Goal: Information Seeking & Learning: Find contact information

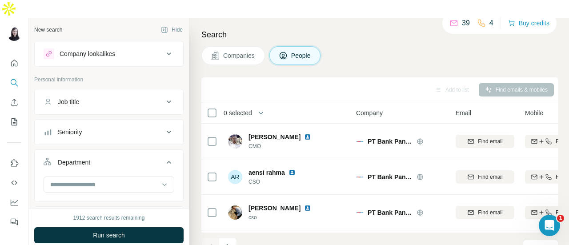
drag, startPoint x: 225, startPoint y: 40, endPoint x: 193, endPoint y: 63, distance: 39.0
click at [225, 51] on span "Companies" at bounding box center [239, 55] width 32 height 9
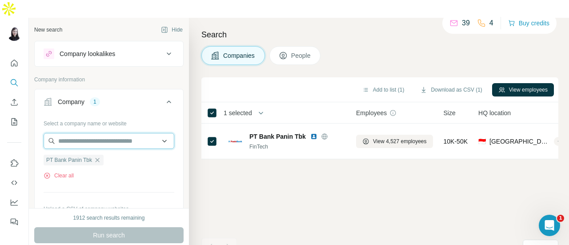
click at [92, 133] on input "text" at bounding box center [109, 141] width 131 height 16
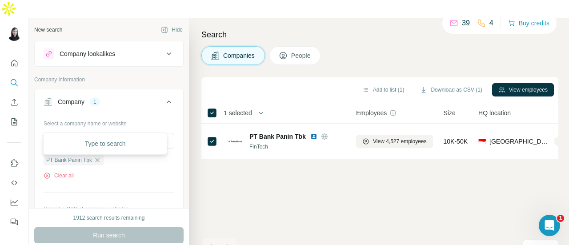
click at [94, 172] on div "Clear all" at bounding box center [109, 176] width 131 height 8
click at [100, 158] on icon "button" at bounding box center [98, 160] width 4 height 4
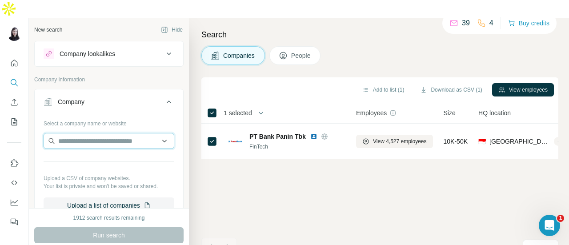
click at [100, 133] on input "text" at bounding box center [109, 141] width 131 height 16
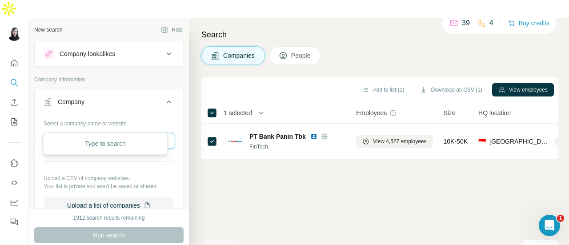
type input "*******"
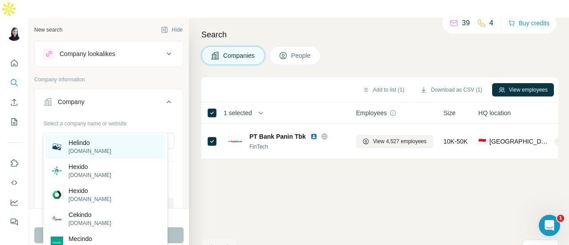
click at [101, 149] on div "Helindo [DOMAIN_NAME]" at bounding box center [105, 147] width 120 height 24
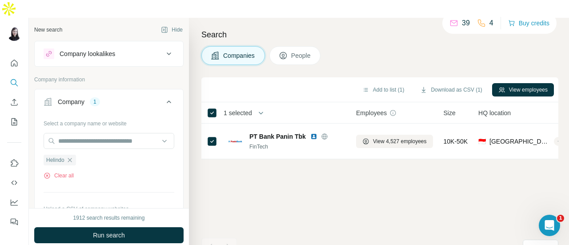
click at [71, 157] on icon "button" at bounding box center [69, 160] width 7 height 7
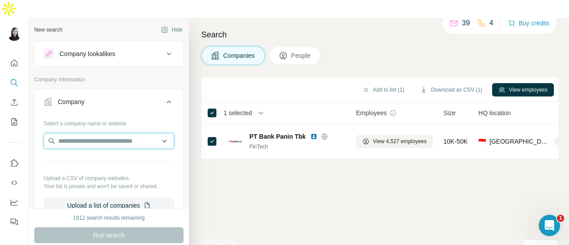
click at [84, 133] on input "text" at bounding box center [109, 141] width 131 height 16
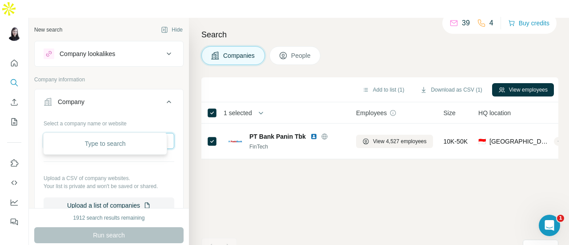
type input "*******"
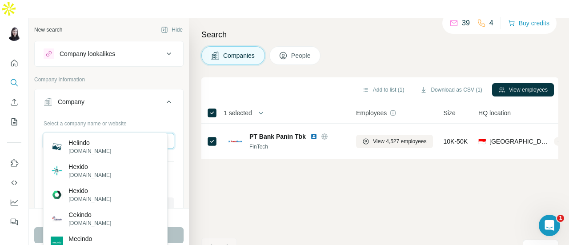
drag, startPoint x: 121, startPoint y: 125, endPoint x: 42, endPoint y: 117, distance: 78.7
click at [42, 117] on div "Select a company name or website ******* Upload a CSV of company websites. Your…" at bounding box center [109, 168] width 149 height 105
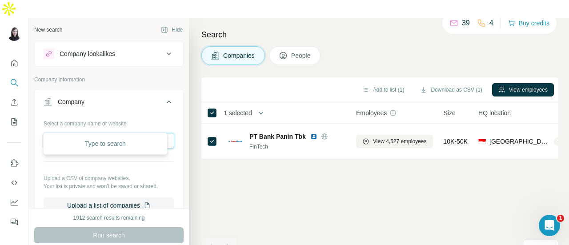
paste input "**********"
type input "**********"
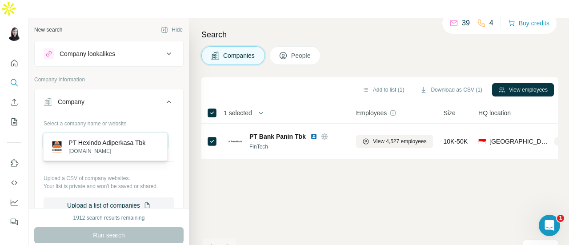
scroll to position [0, 0]
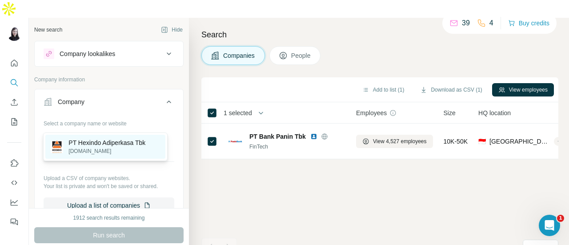
click at [119, 153] on p "[DOMAIN_NAME]" at bounding box center [107, 151] width 77 height 8
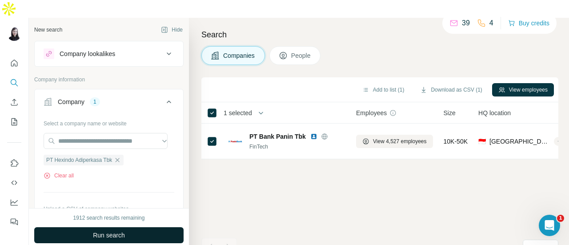
click at [159, 227] on button "Run search" at bounding box center [108, 235] width 149 height 16
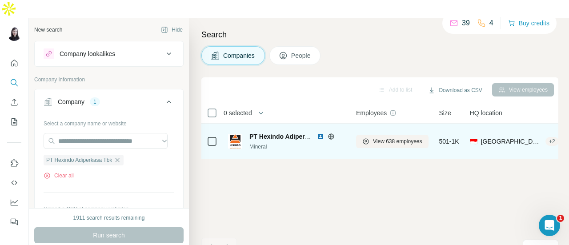
click at [348, 130] on td "PT Hexindo Adiperkasa Tbk Mineral" at bounding box center [287, 142] width 128 height 36
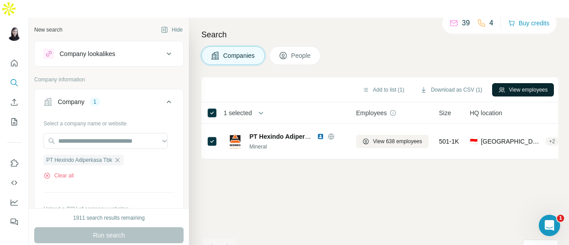
click at [504, 83] on button "View employees" at bounding box center [523, 89] width 62 height 13
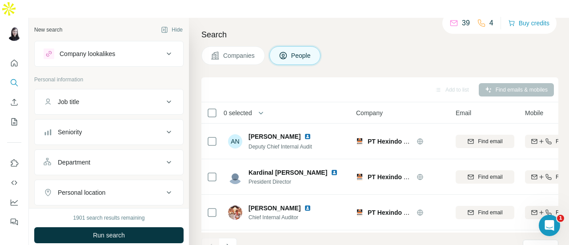
click at [157, 91] on button "Job title" at bounding box center [109, 101] width 149 height 21
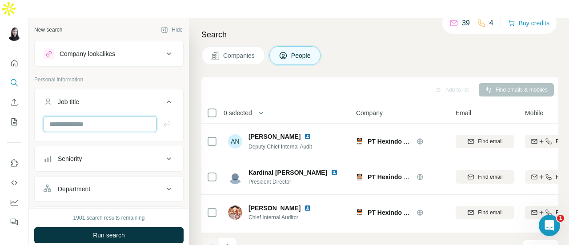
click at [131, 116] on input "text" at bounding box center [100, 124] width 113 height 16
type input "**"
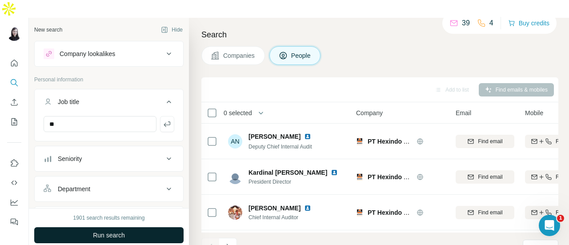
click at [139, 227] on button "Run search" at bounding box center [108, 235] width 149 height 16
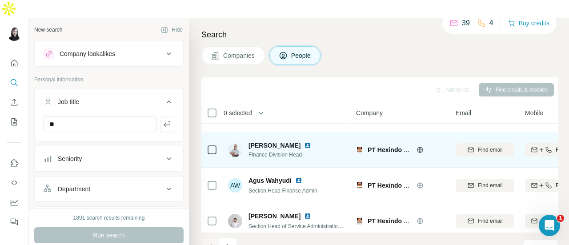
scroll to position [251, 0]
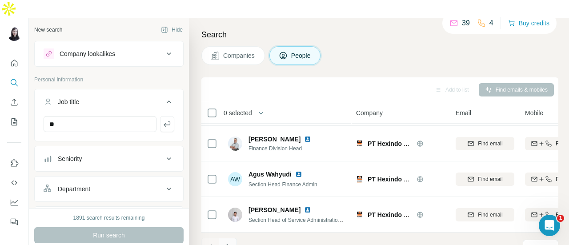
click at [230, 242] on icon "Navigate to next page" at bounding box center [228, 246] width 9 height 9
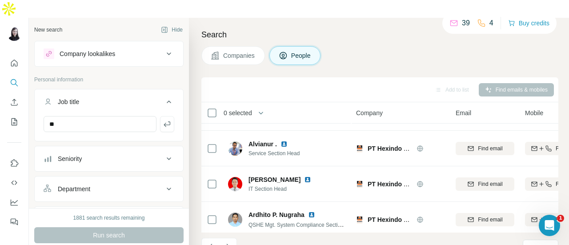
scroll to position [0, 0]
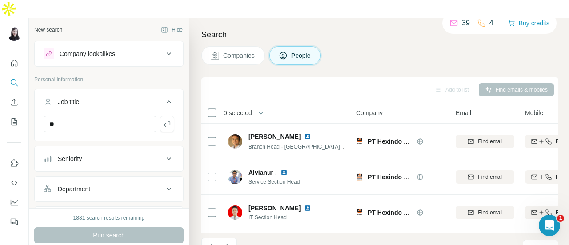
click at [164, 153] on icon at bounding box center [169, 158] width 11 height 11
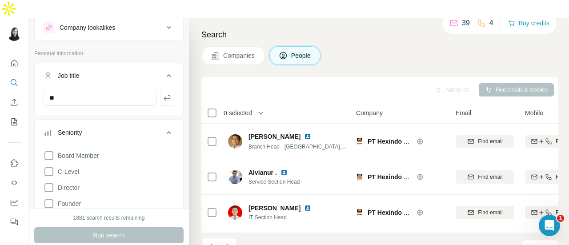
scroll to position [44, 0]
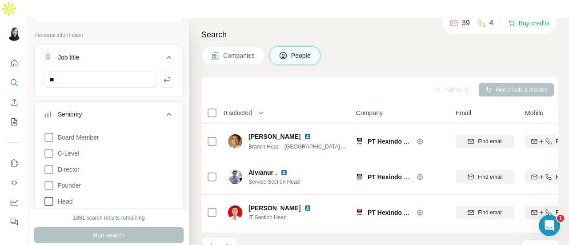
click at [51, 196] on icon at bounding box center [49, 201] width 11 height 11
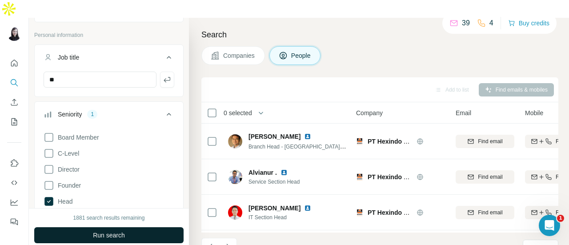
click at [124, 231] on span "Run search" at bounding box center [109, 235] width 32 height 9
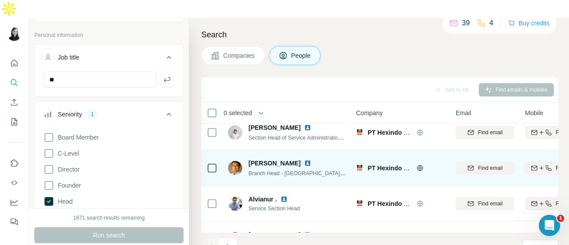
scroll to position [251, 0]
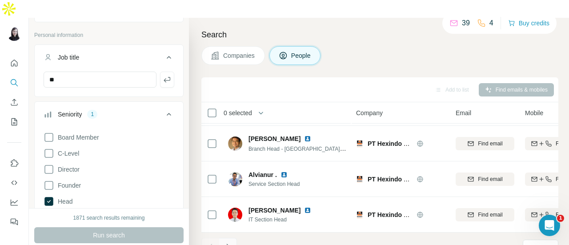
click at [229, 242] on icon "Navigate to next page" at bounding box center [228, 246] width 9 height 9
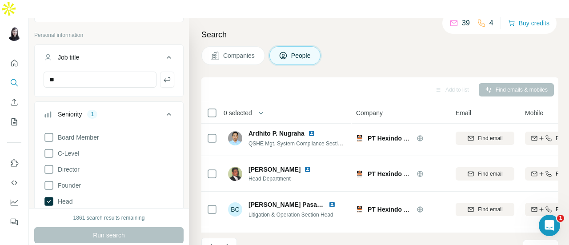
scroll to position [0, 0]
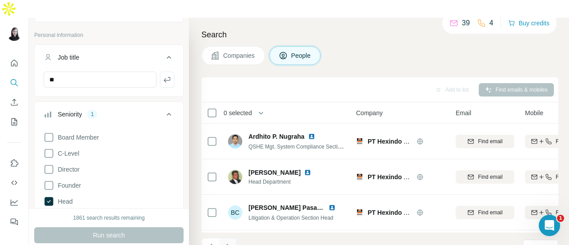
click at [230, 242] on icon "Navigate to next page" at bounding box center [228, 246] width 9 height 9
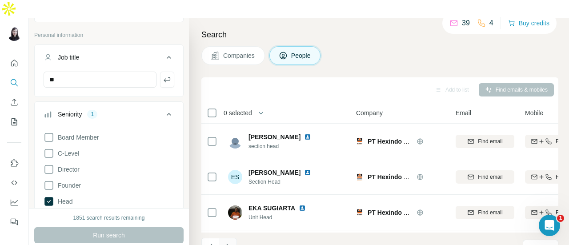
click at [228, 244] on icon "Navigate to next page" at bounding box center [227, 247] width 3 height 6
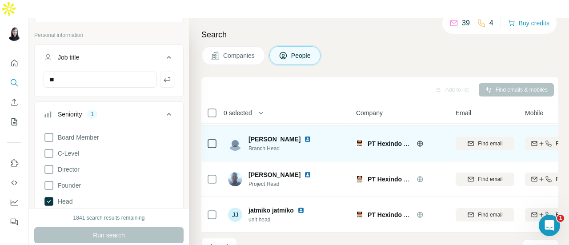
scroll to position [251, 0]
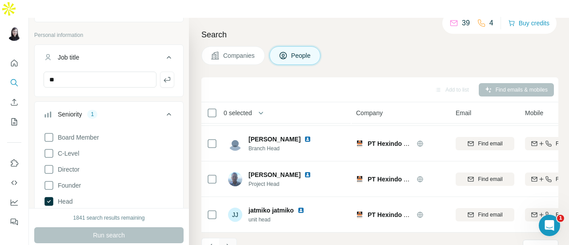
click at [230, 242] on icon "Navigate to next page" at bounding box center [228, 246] width 9 height 9
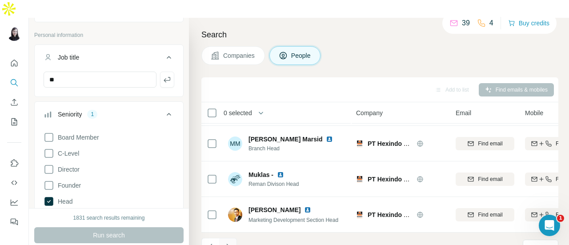
click at [230, 242] on icon "Navigate to next page" at bounding box center [228, 246] width 9 height 9
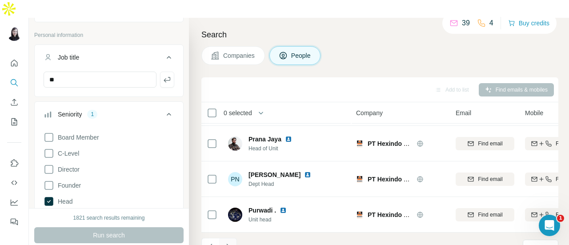
click at [228, 242] on icon "Navigate to next page" at bounding box center [228, 246] width 9 height 9
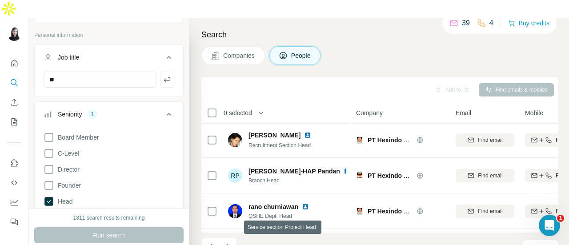
scroll to position [0, 0]
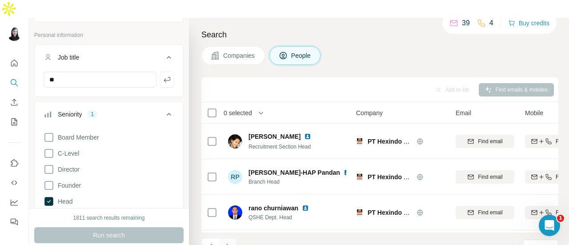
click at [228, 242] on icon "Navigate to next page" at bounding box center [228, 246] width 9 height 9
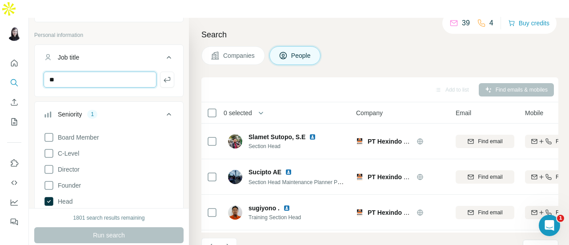
drag, startPoint x: 81, startPoint y: 64, endPoint x: 7, endPoint y: 69, distance: 74.1
click at [7, 69] on div "New search Hide Company lookalikes Personal information Job title ** Seniority …" at bounding box center [284, 140] width 569 height 245
